Goal: Information Seeking & Learning: Understand process/instructions

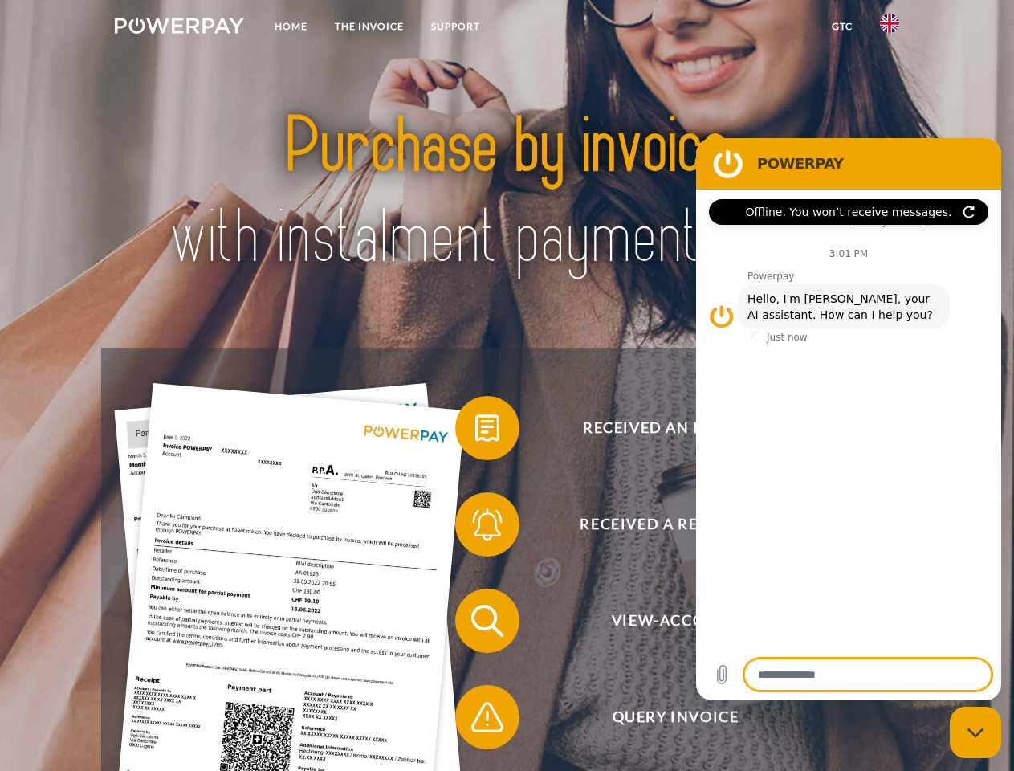
click at [179, 28] on img at bounding box center [179, 26] width 129 height 16
click at [890, 28] on img at bounding box center [889, 23] width 19 height 19
click at [842, 27] on link "GTC" at bounding box center [842, 26] width 48 height 29
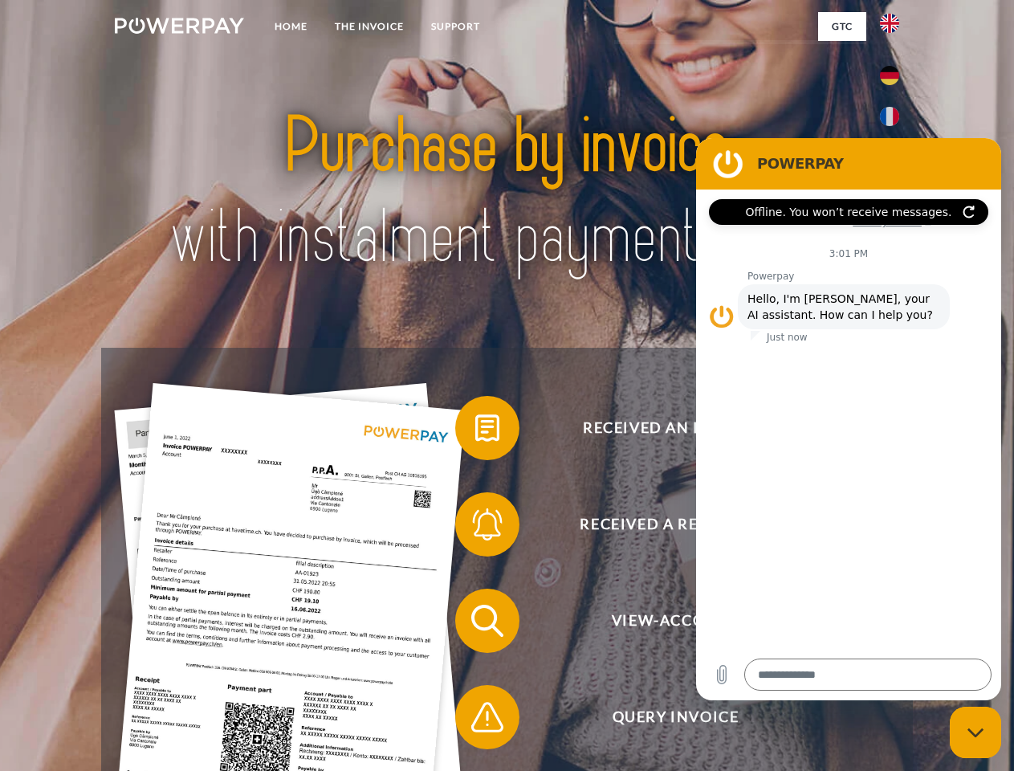
click at [475, 431] on span at bounding box center [463, 428] width 80 height 80
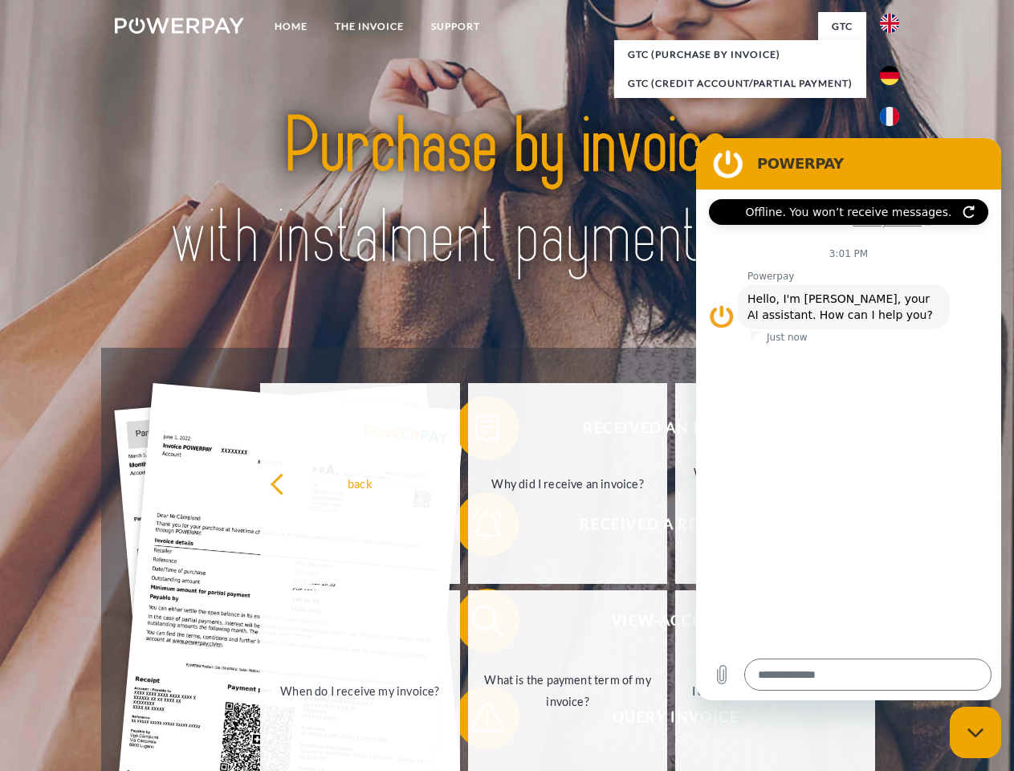
click at [475, 528] on div "Received an invoice? Received a reminder? View-Account Query Invoice" at bounding box center [506, 669] width 811 height 642
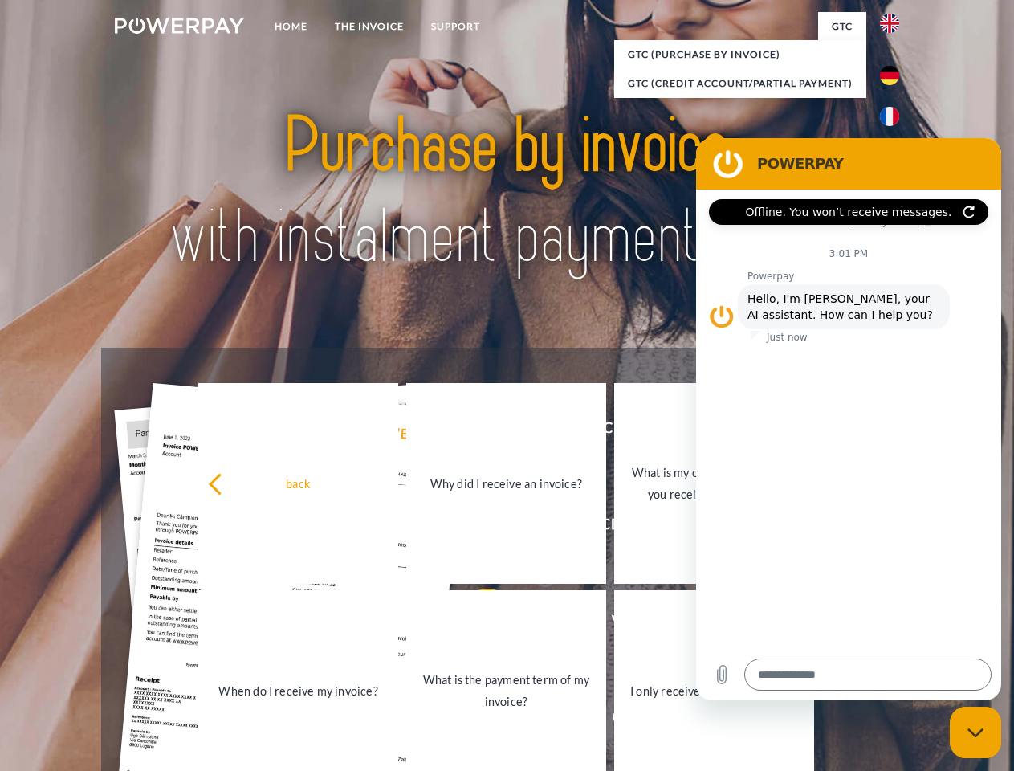
click at [475, 624] on link "What is the payment term of my invoice?" at bounding box center [506, 690] width 200 height 201
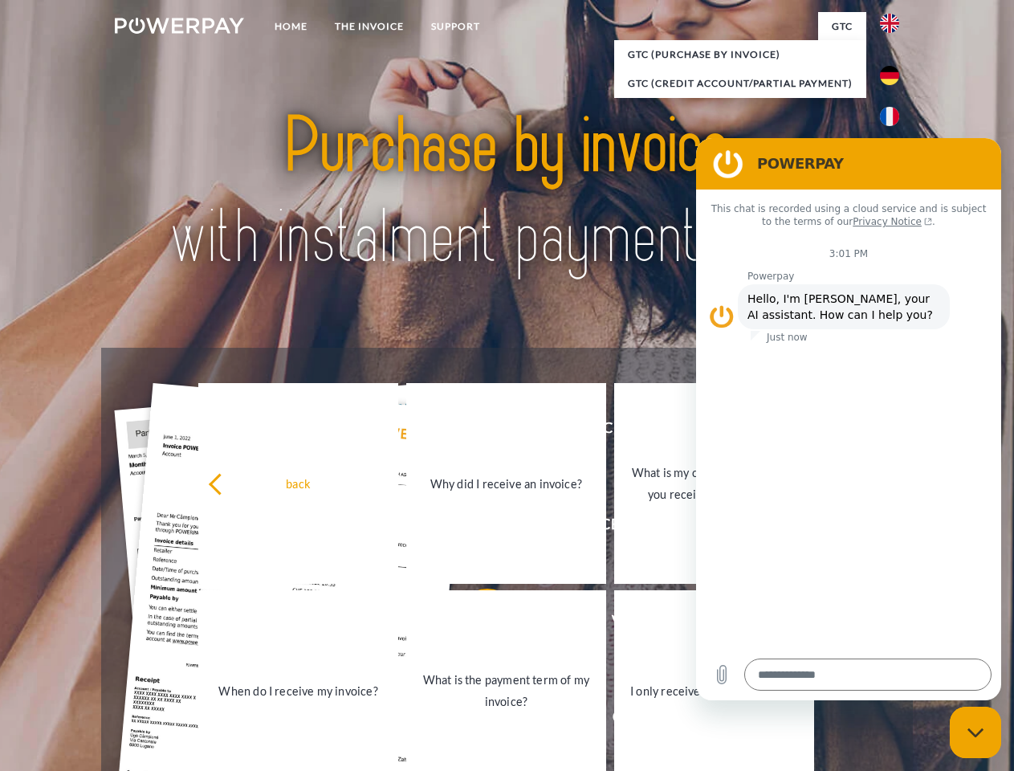
click at [475, 720] on span at bounding box center [463, 717] width 80 height 80
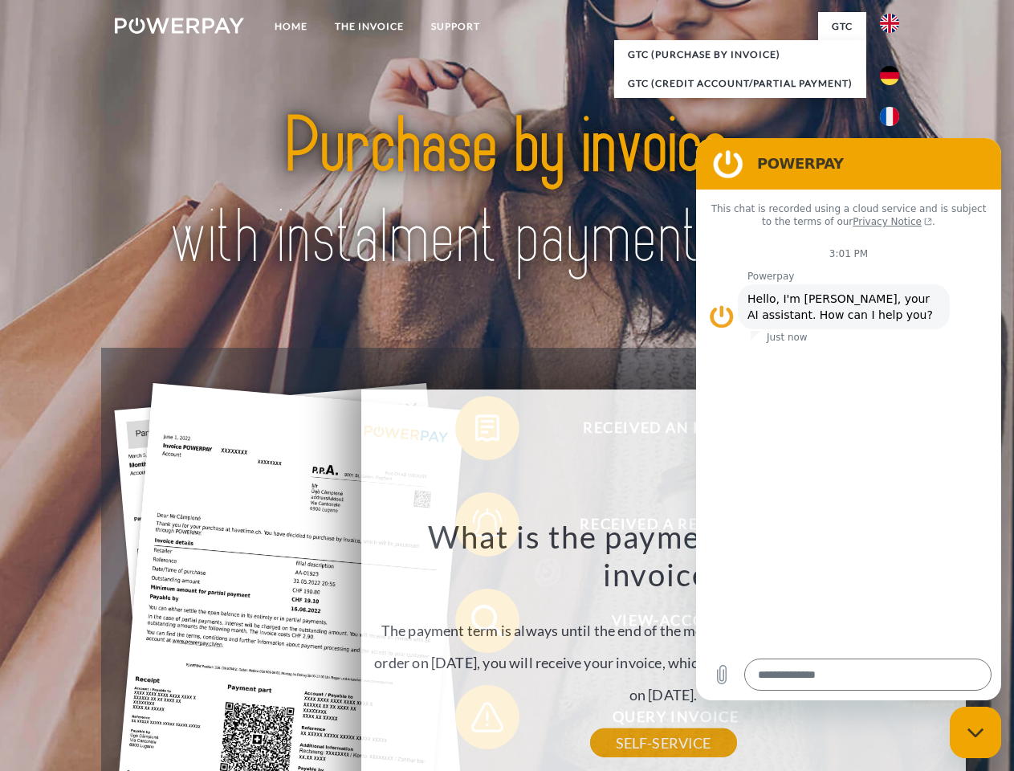
click at [976, 732] on icon "Close messaging window" at bounding box center [976, 733] width 17 height 10
type textarea "*"
